Goal: Transaction & Acquisition: Purchase product/service

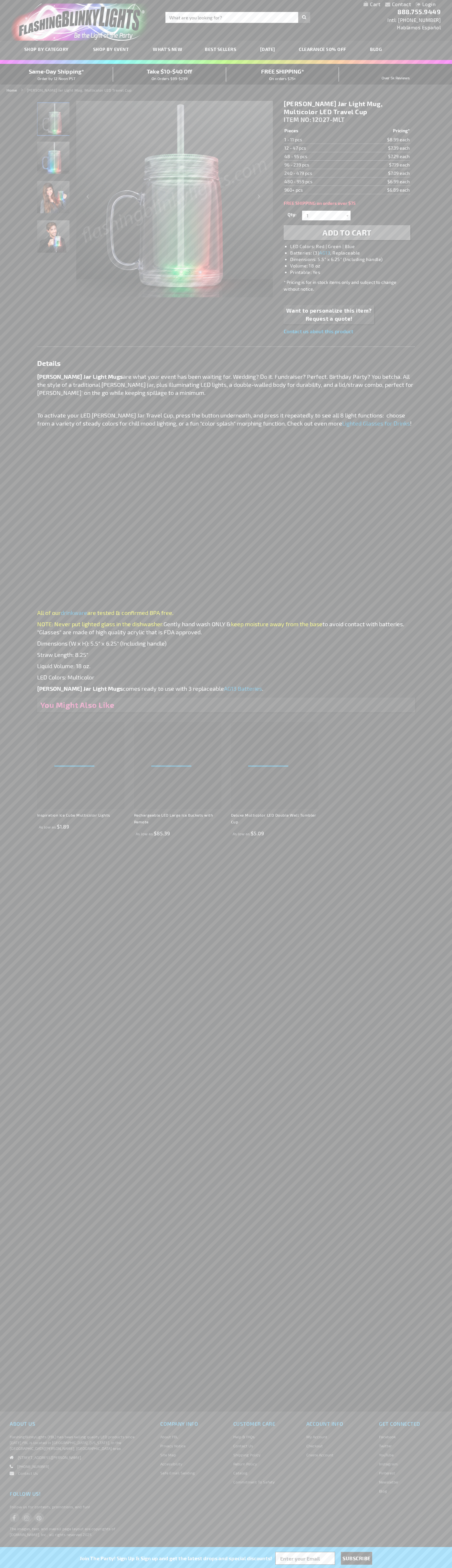
click at [353, 247] on li "LED Colors: Red | Green | Blue" at bounding box center [353, 247] width 126 height 7
click at [347, 233] on span "Add to Cart" at bounding box center [347, 232] width 49 height 9
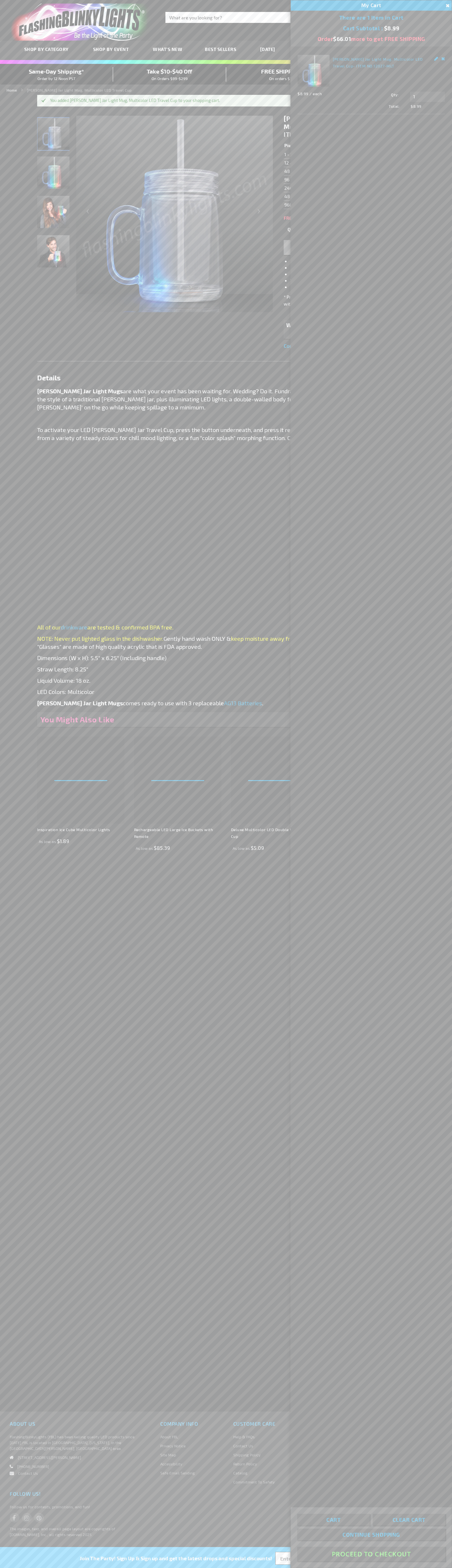
click at [371, 1554] on button "Proceed To Checkout" at bounding box center [371, 1554] width 148 height 15
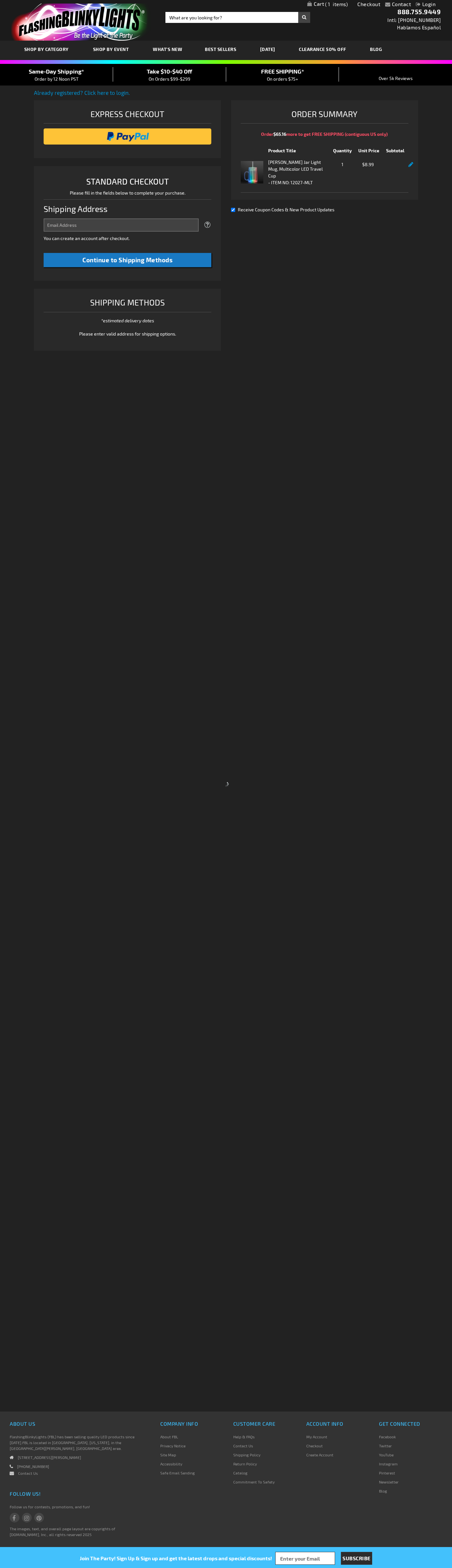
select select "US"
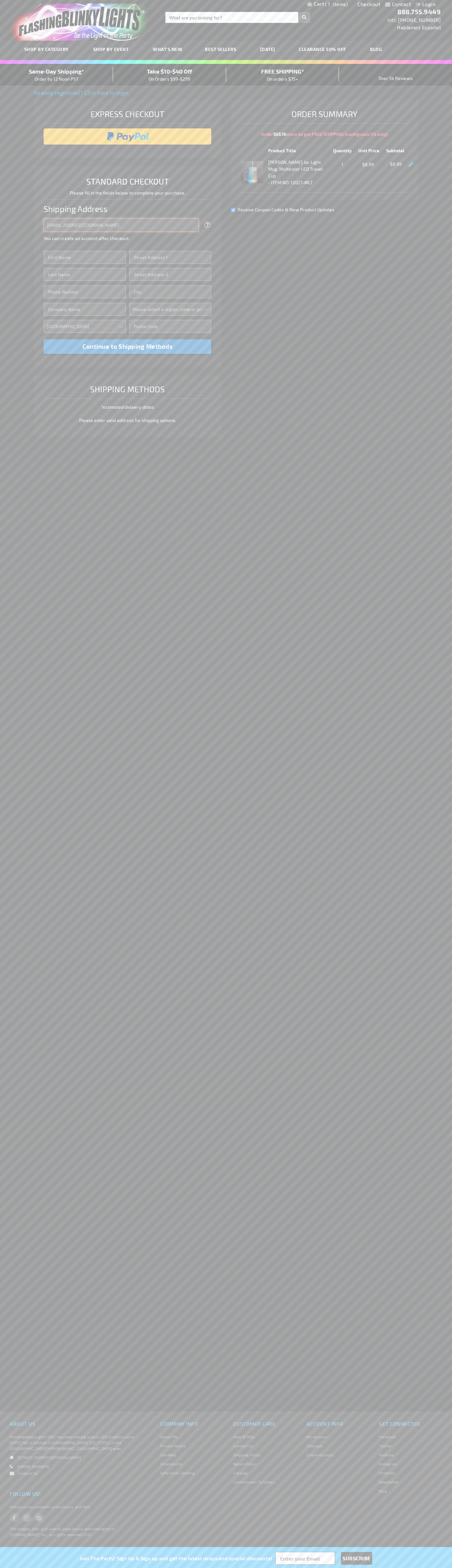
type input "[EMAIL_ADDRESS][DOMAIN_NAME]"
type input "[PERSON_NAME]"
type input "[STREET_ADDRESS][PERSON_NAME]"
type input "First floor"
type input "charlotte"
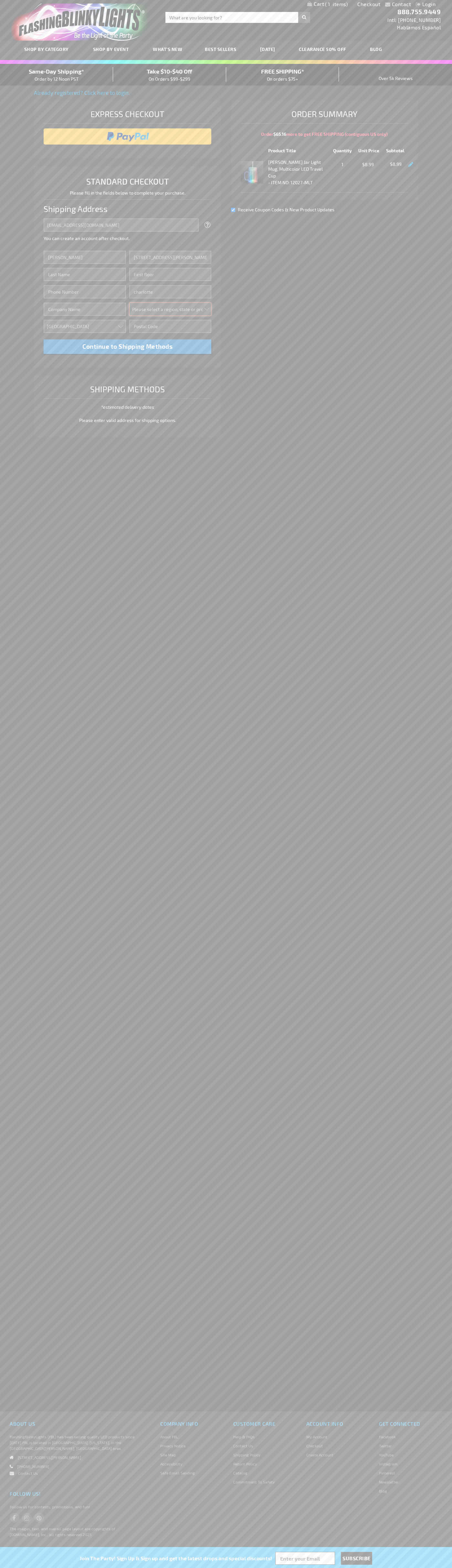
select select "44"
type input "28202"
type input "Smith"
type input "6502530000"
type input "John Smith"
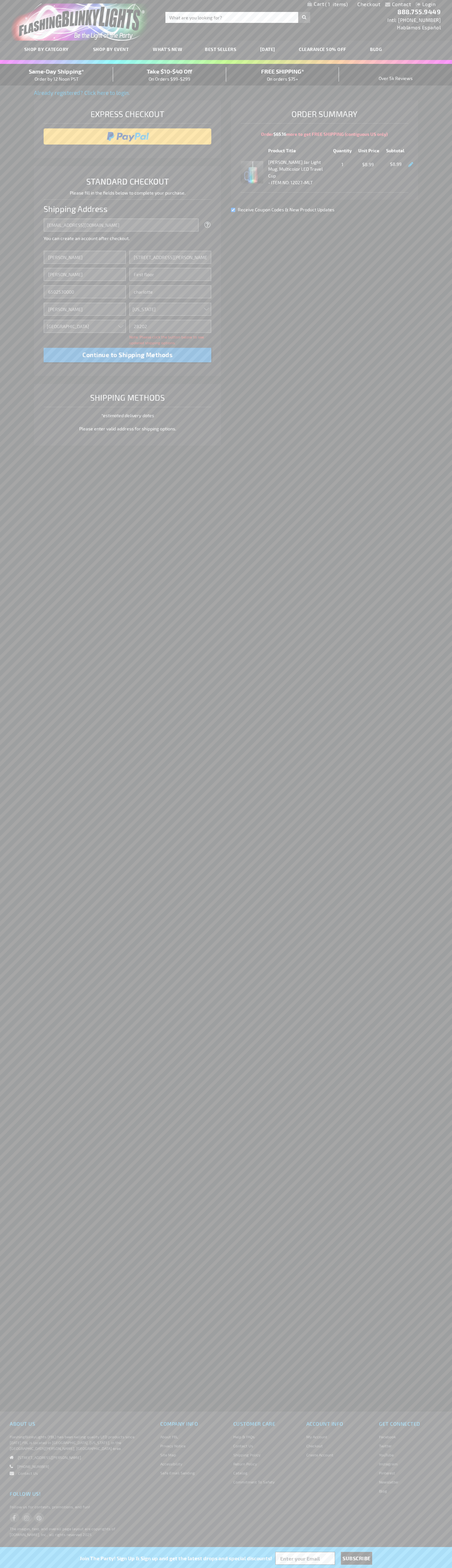
click at [57, 75] on div "Same-Day Shipping* Order by 12 Noon PST" at bounding box center [57, 74] width 113 height 15
click at [127, 136] on input "image" at bounding box center [127, 136] width 161 height 13
